Goal: Find specific page/section: Find specific page/section

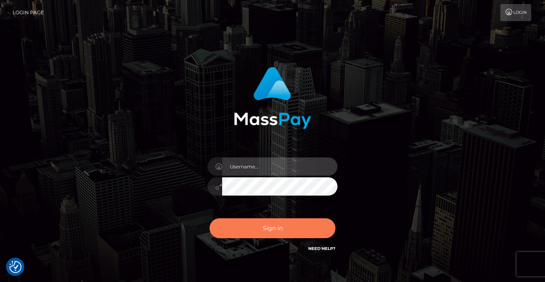
type input "vlad"
click at [267, 229] on button "Sign in" at bounding box center [273, 229] width 126 height 20
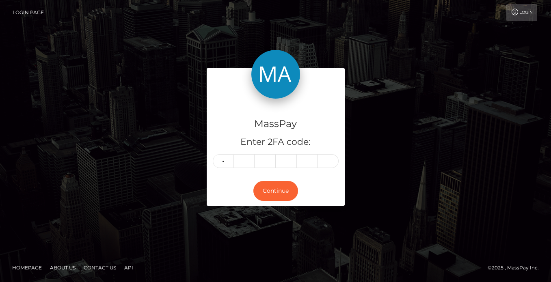
type input "0"
type input "8"
type input "9"
type input "4"
type input "1"
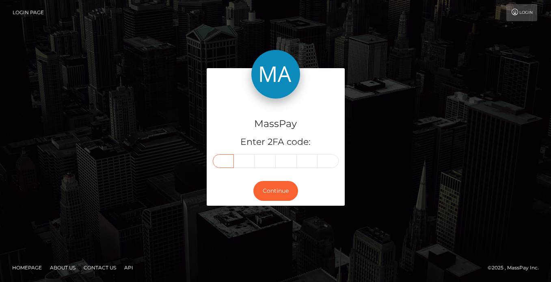
type input "0"
type input "3"
type input "8"
type input "9"
type input "4"
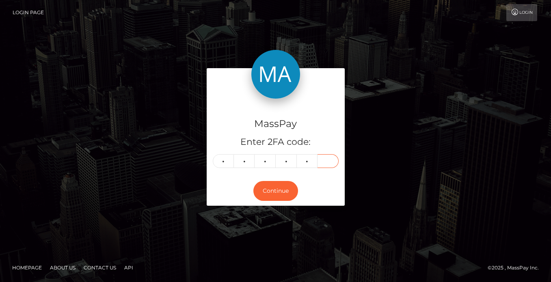
type input "1"
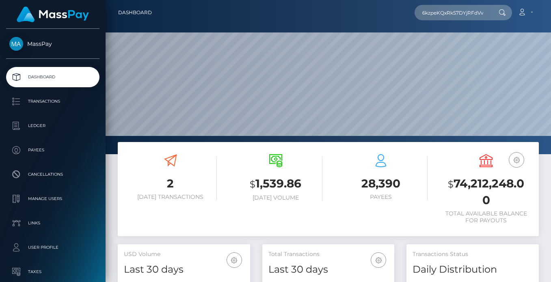
scroll to position [144, 132]
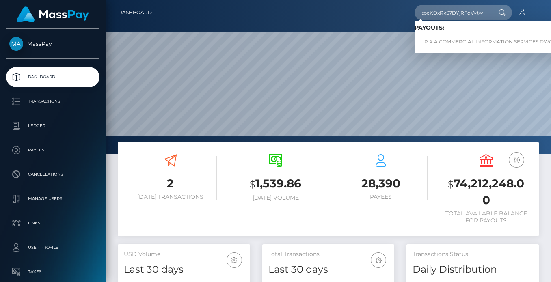
type input "6kzpeKQxRkS7DYjRFdVvtw"
drag, startPoint x: 477, startPoint y: 39, endPoint x: 466, endPoint y: 43, distance: 11.7
click at [466, 43] on link "P A A COMMERCIAL INFORMATION SERVICES DWC LLC (Whop Inc - )" at bounding box center [510, 42] width 191 height 15
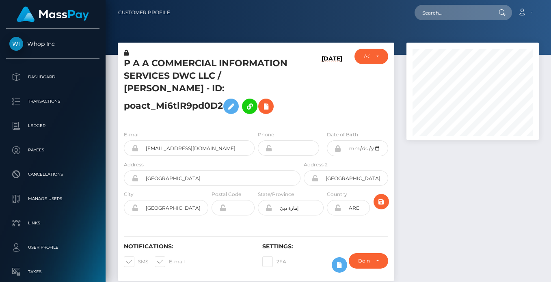
scroll to position [98, 132]
